Goal: Use online tool/utility

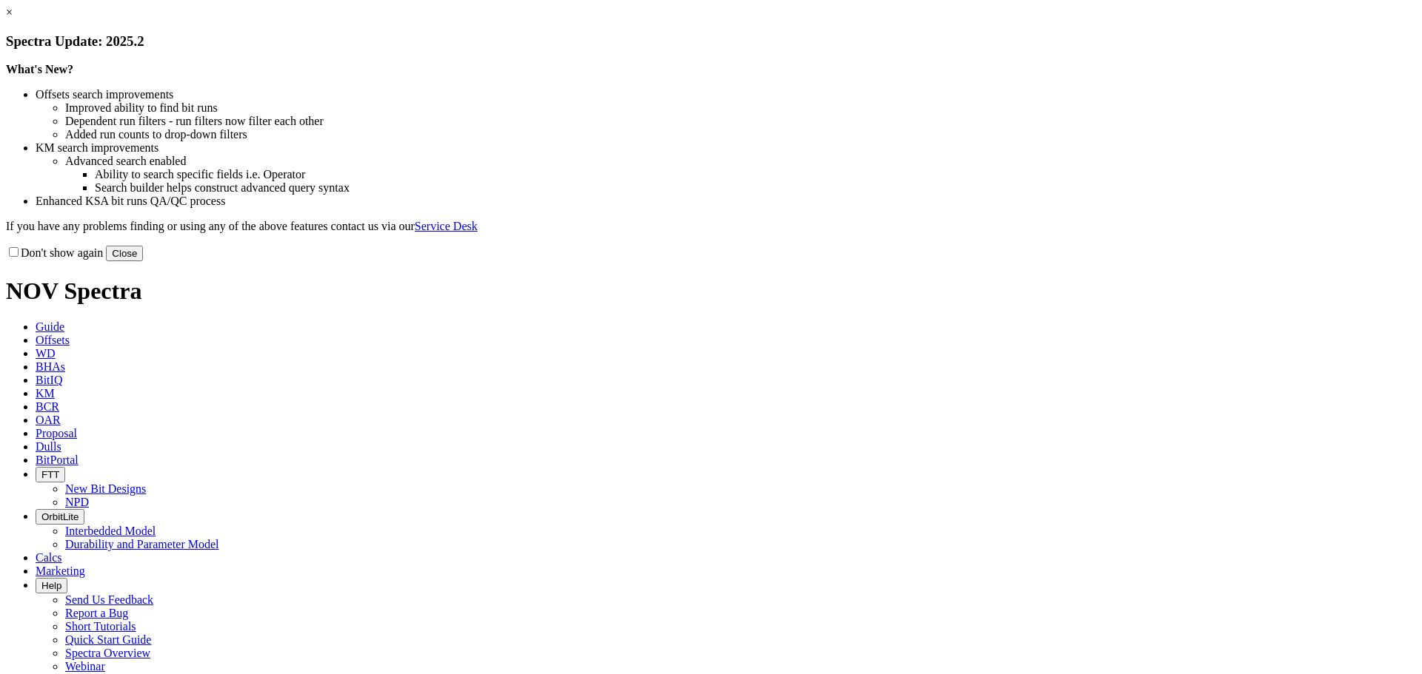
click at [143, 261] on button "Close" at bounding box center [124, 254] width 37 height 16
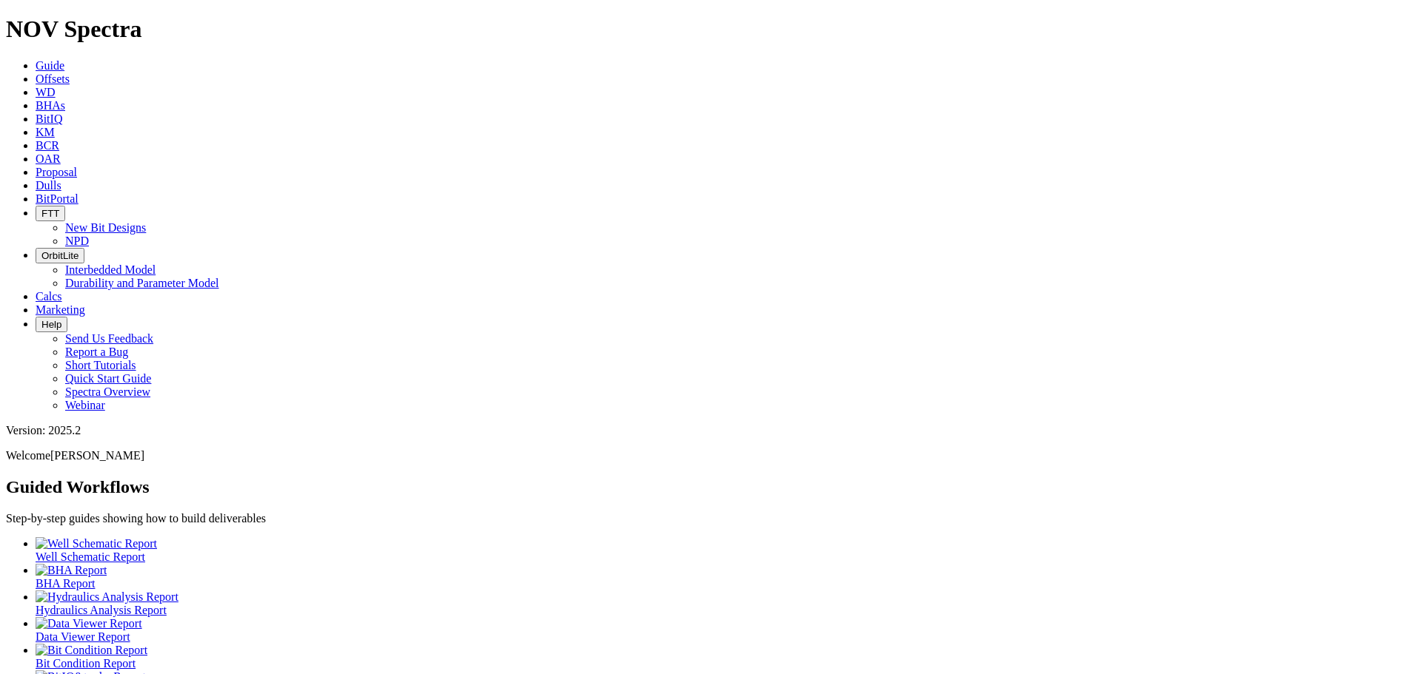
click at [62, 290] on span "Calcs" at bounding box center [49, 296] width 27 height 13
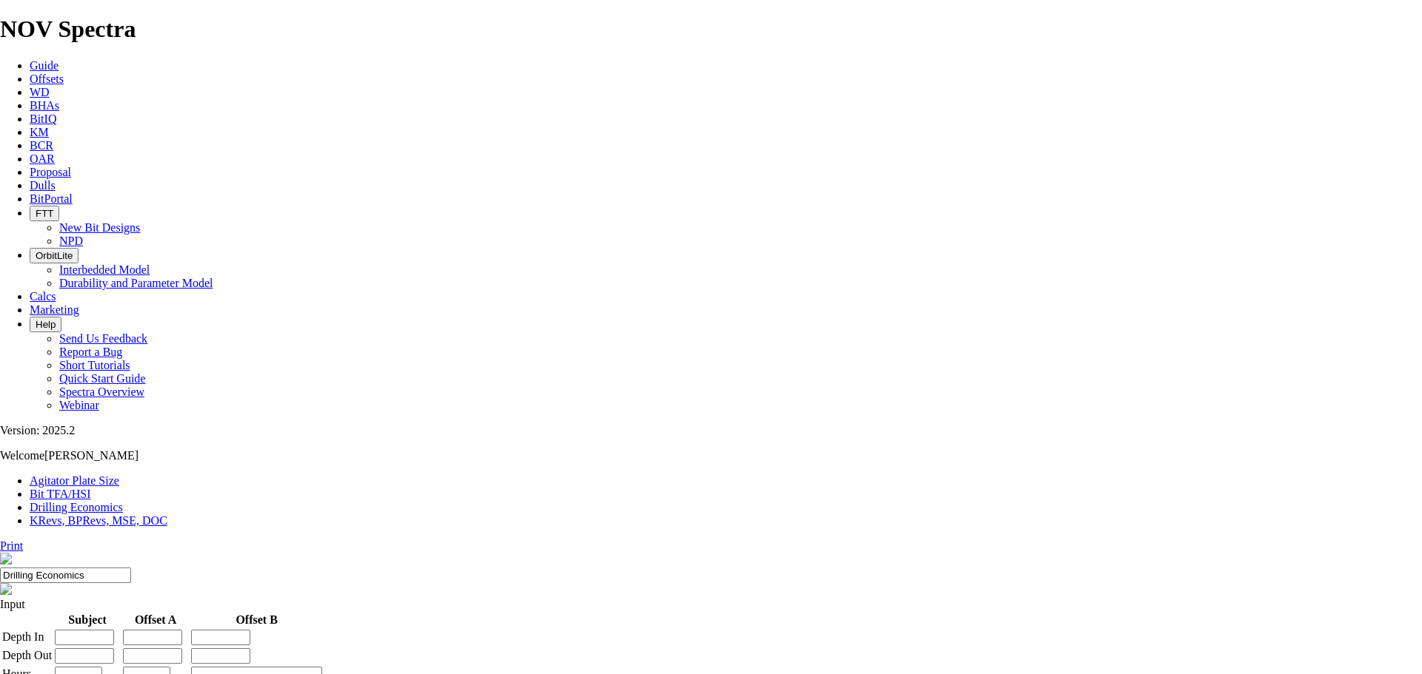
click at [91, 488] on link "Bit TFA/HSI" at bounding box center [60, 494] width 61 height 13
click at [131, 625] on input "Hole Size" at bounding box center [65, 633] width 131 height 16
type input "12.25"
type input "3000"
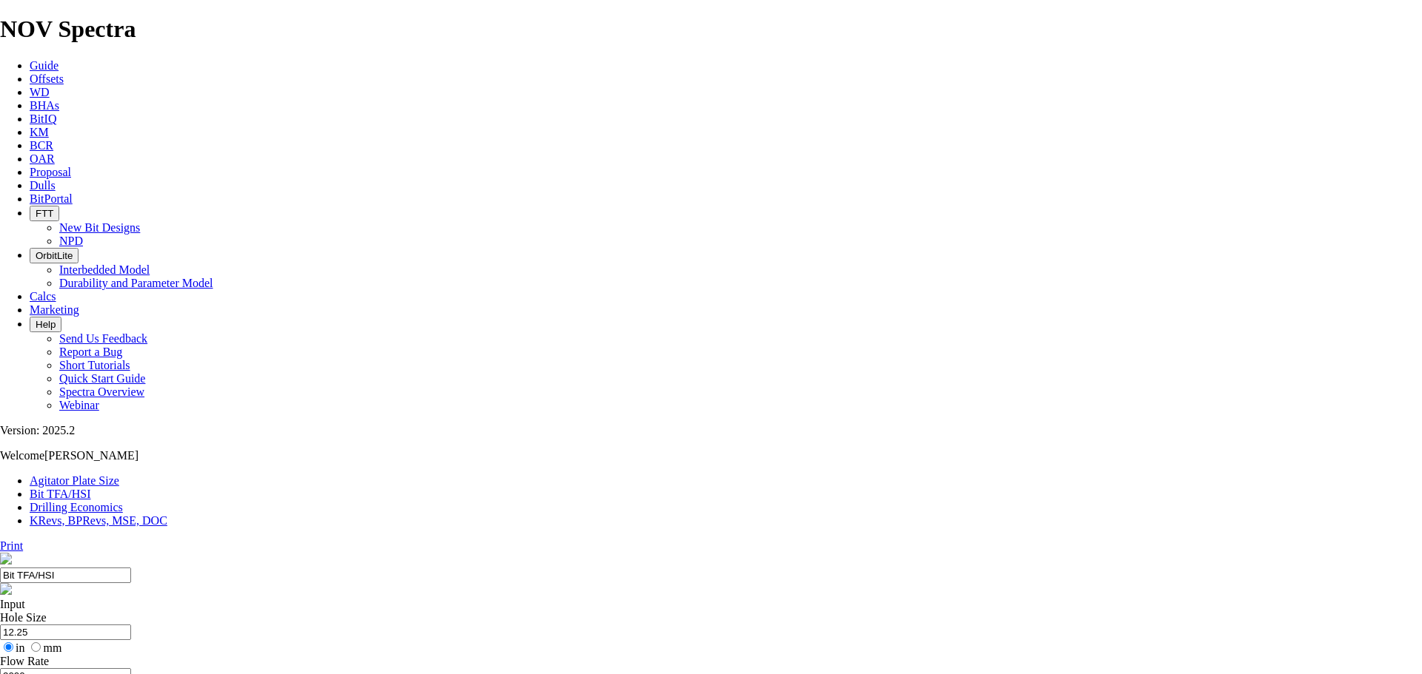
radio input "true"
radio input "false"
radio input "true"
radio input "false"
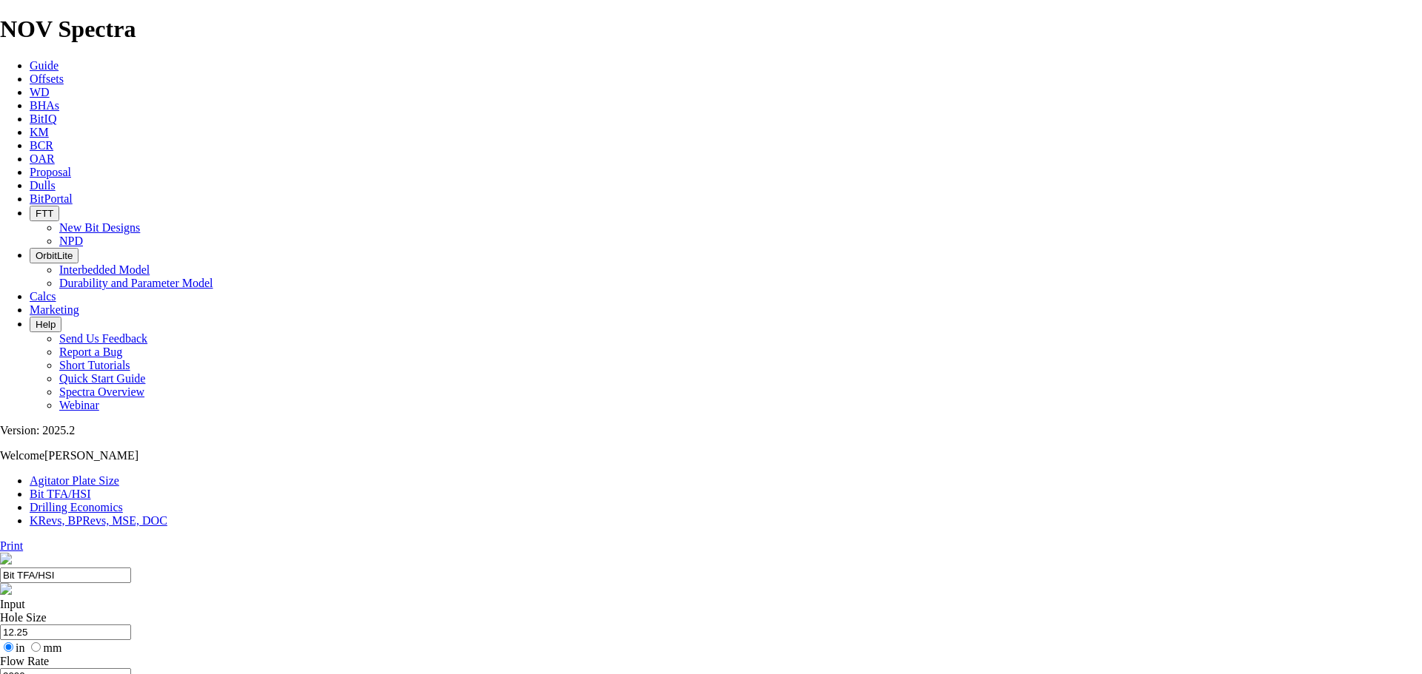
type input "1.19"
drag, startPoint x: 569, startPoint y: 389, endPoint x: 600, endPoint y: 389, distance: 31.1
type input "9"
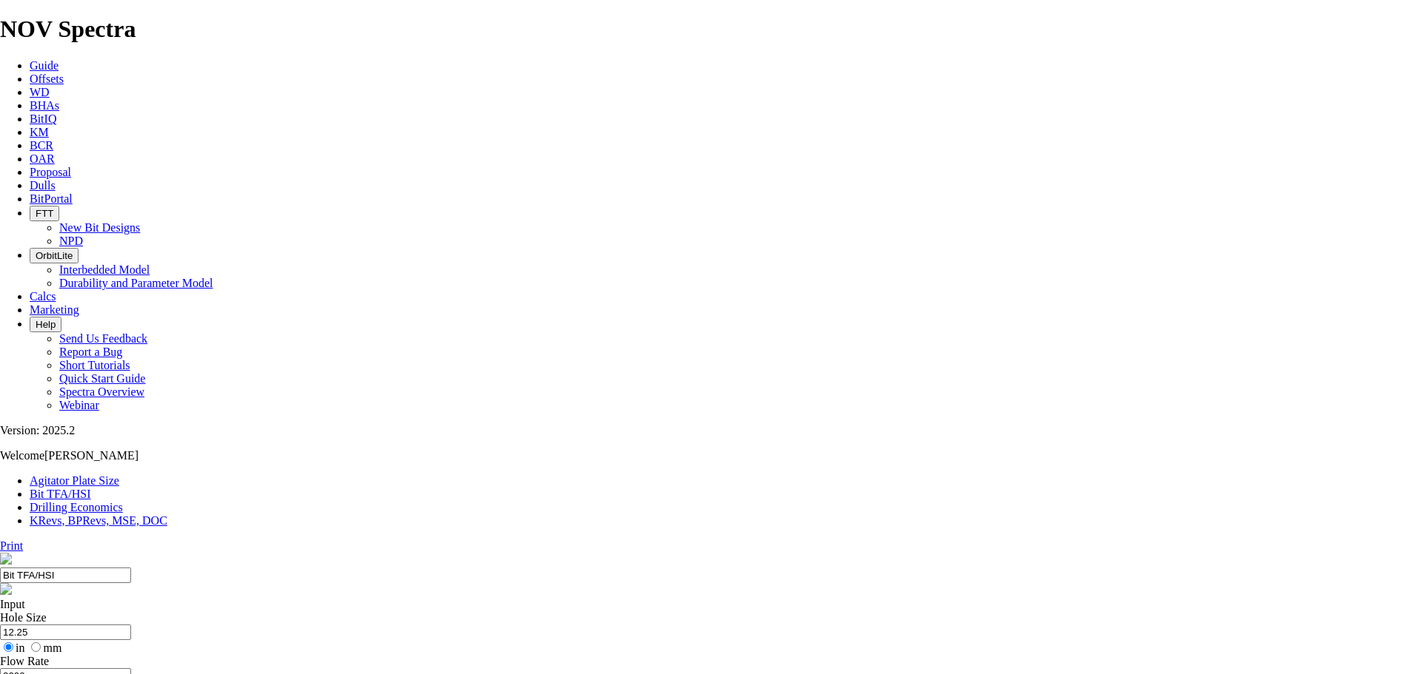
select select "number:12"
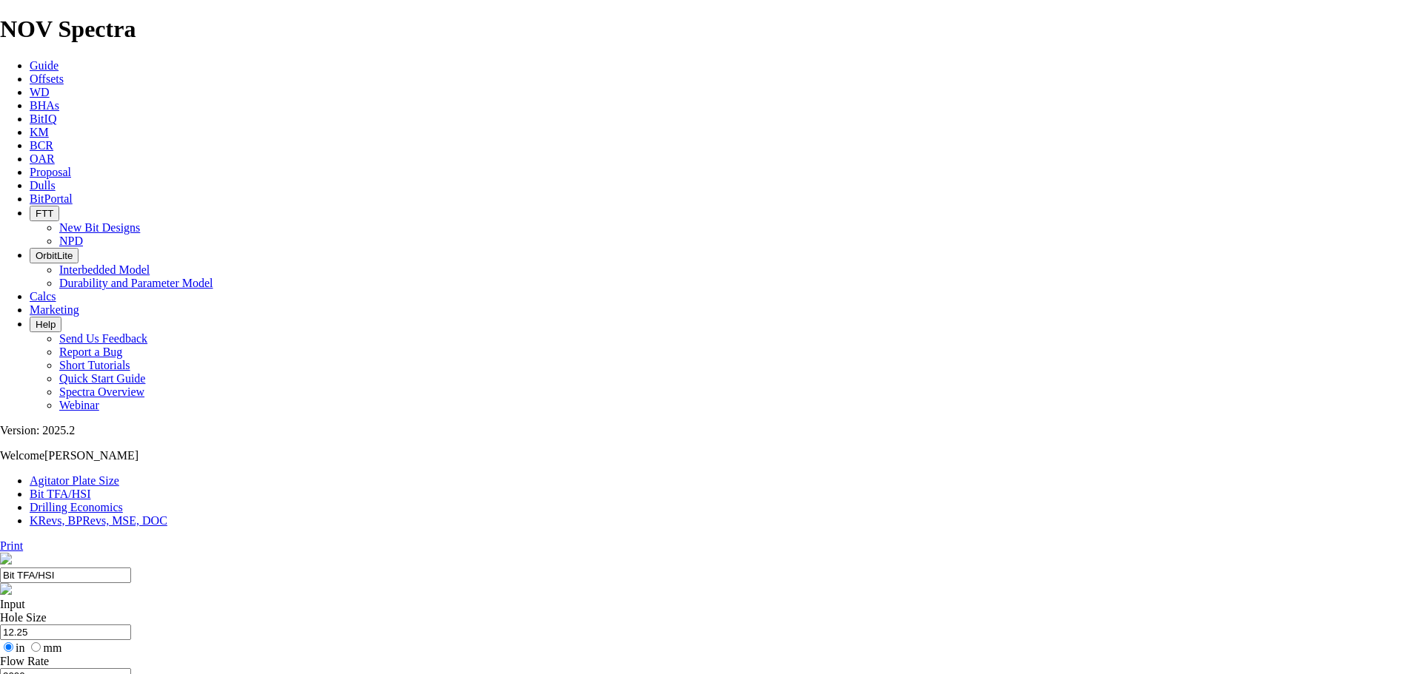
select select "number:12"
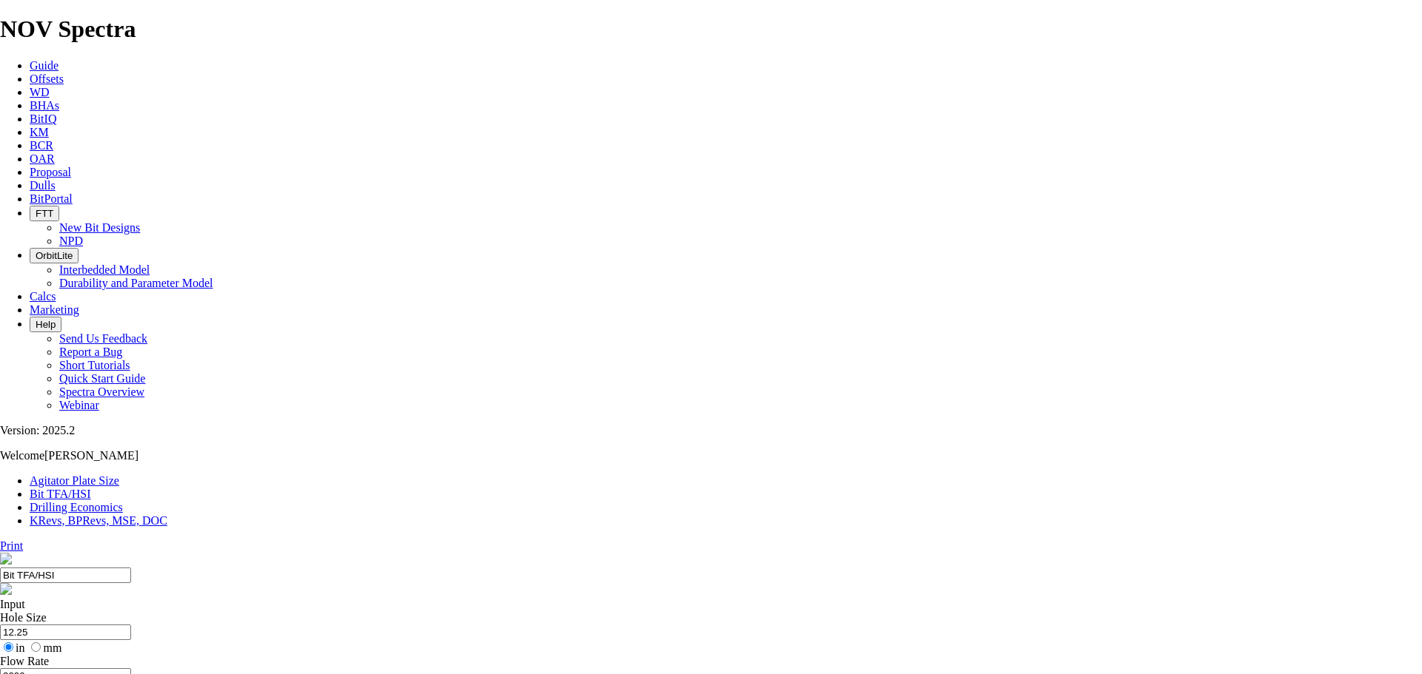
select select "number:12"
drag, startPoint x: 892, startPoint y: 318, endPoint x: 917, endPoint y: 318, distance: 25.2
copy td "8.842"
